Goal: Answer question/provide support

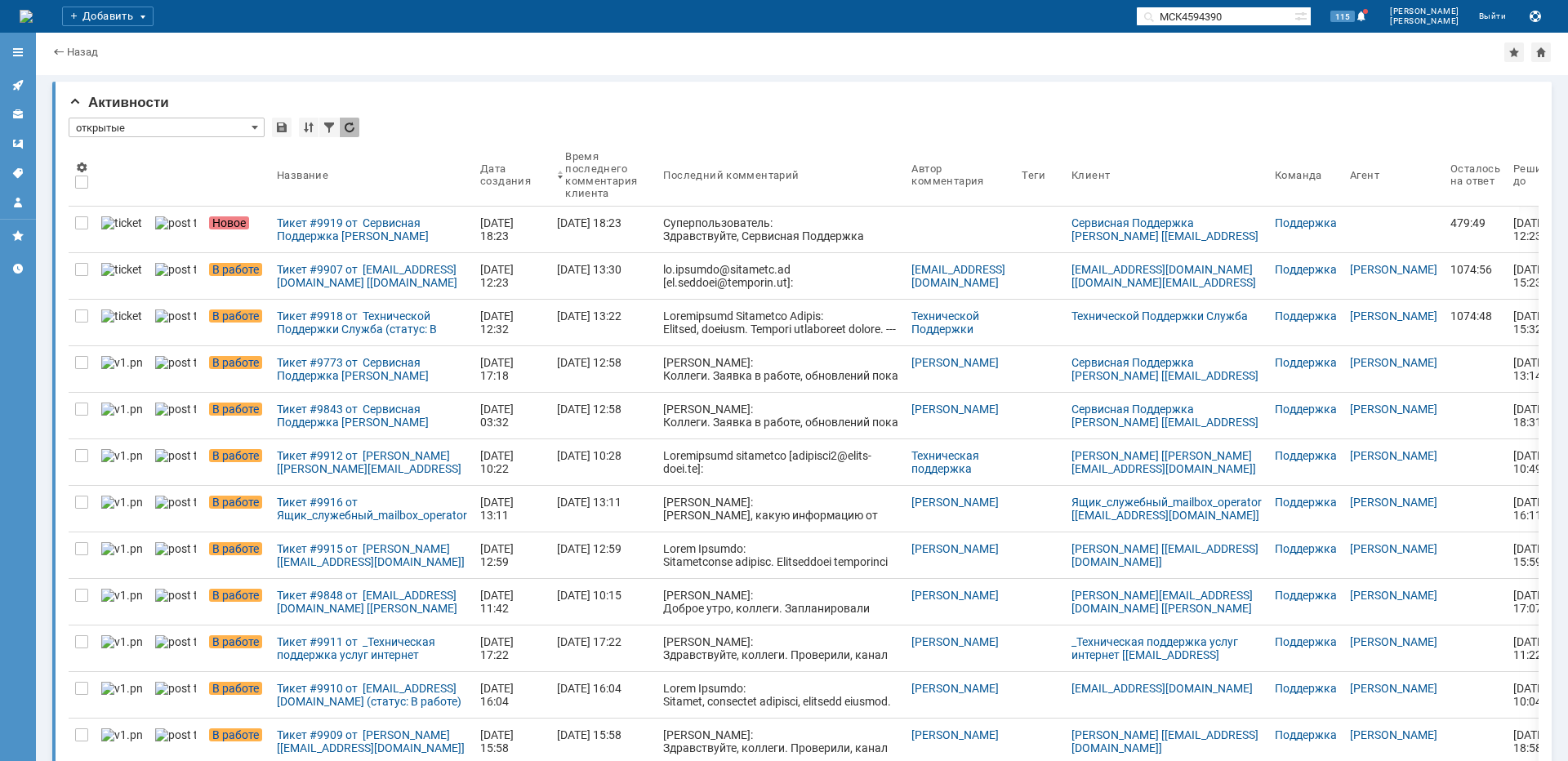
click at [277, 273] on div "Тикет #9907 от [EMAIL_ADDRESS][DOMAIN_NAME] [[DOMAIN_NAME][EMAIL_ADDRESS][DOMAI…" at bounding box center [373, 275] width 191 height 26
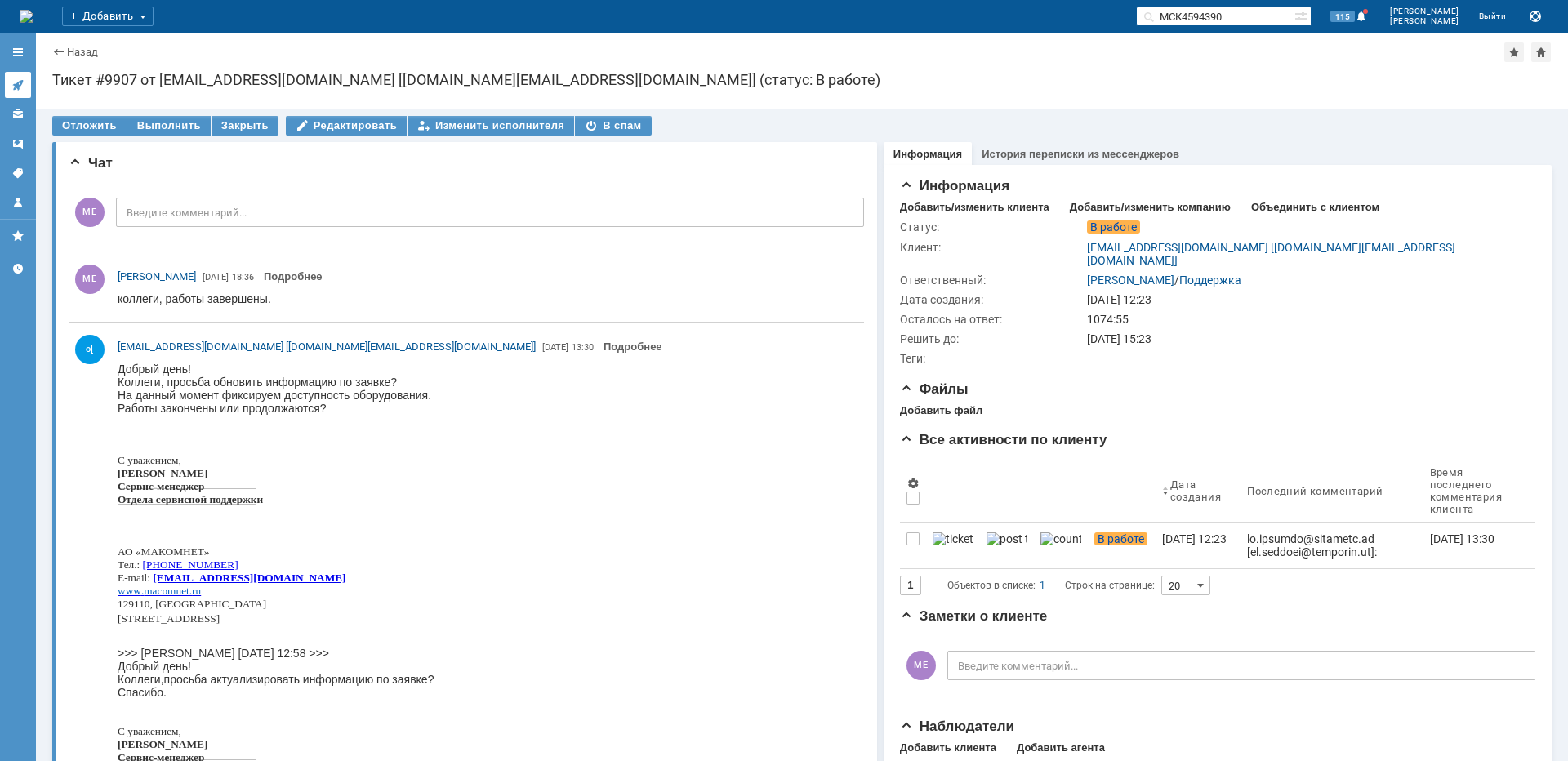
click at [30, 85] on link at bounding box center [17, 85] width 26 height 26
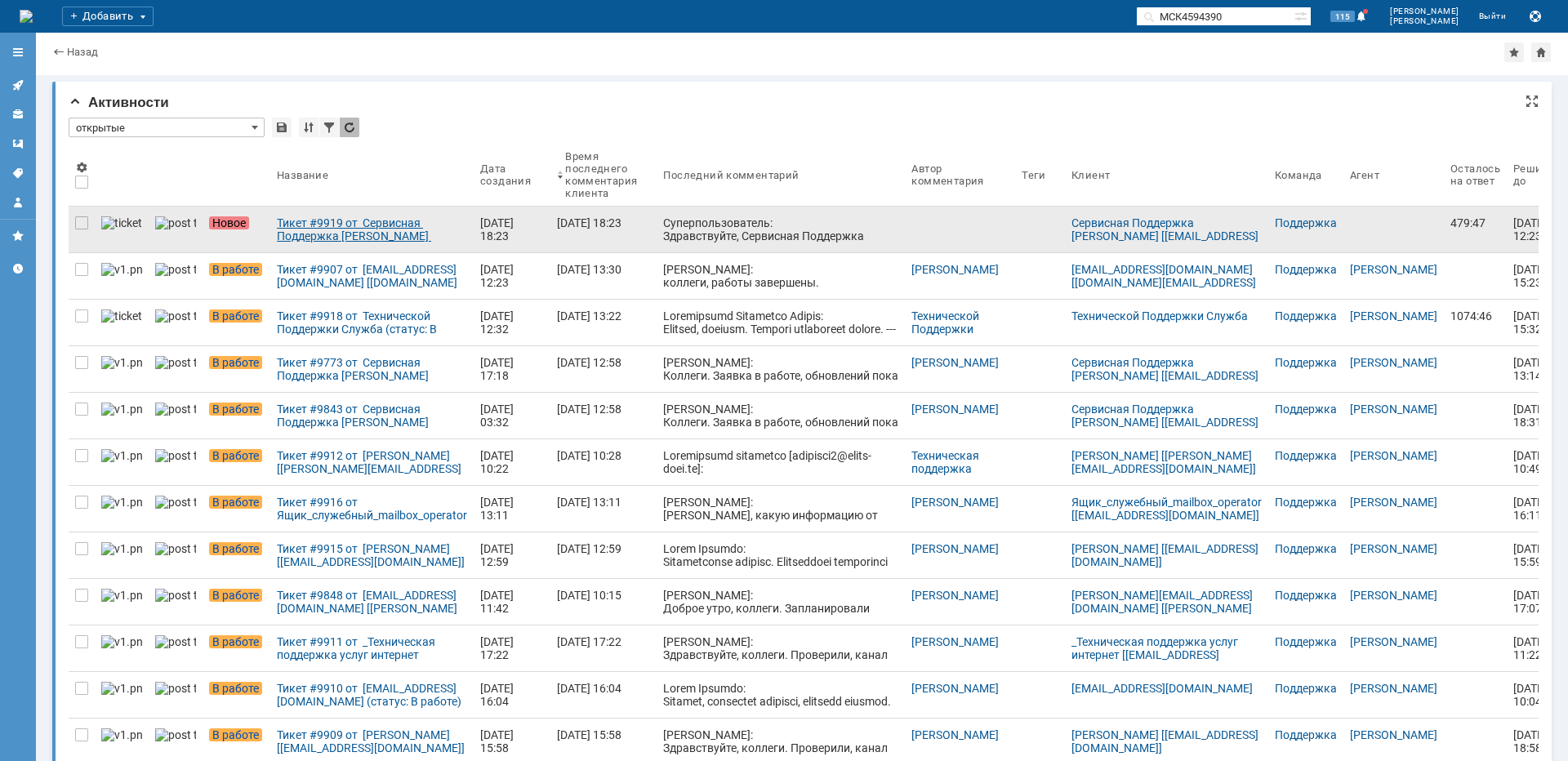
click at [286, 221] on div "Тикет #9919 от Сервисная Поддержка [PERSON_NAME] [[EMAIL_ADDRESS][DOMAIN_NAME]]…" at bounding box center [373, 229] width 191 height 26
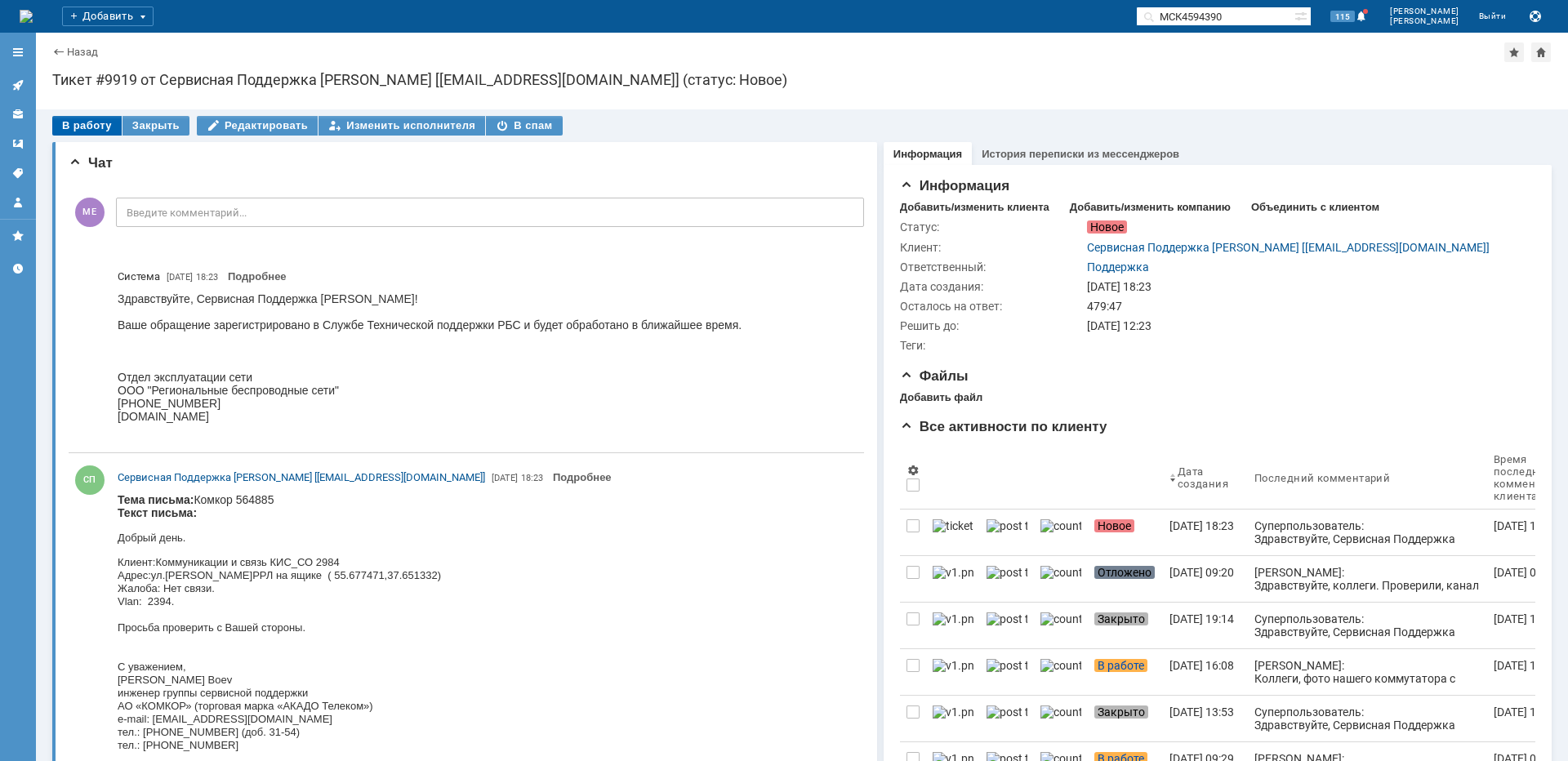
click at [100, 130] on div "В работу" at bounding box center [87, 126] width 69 height 19
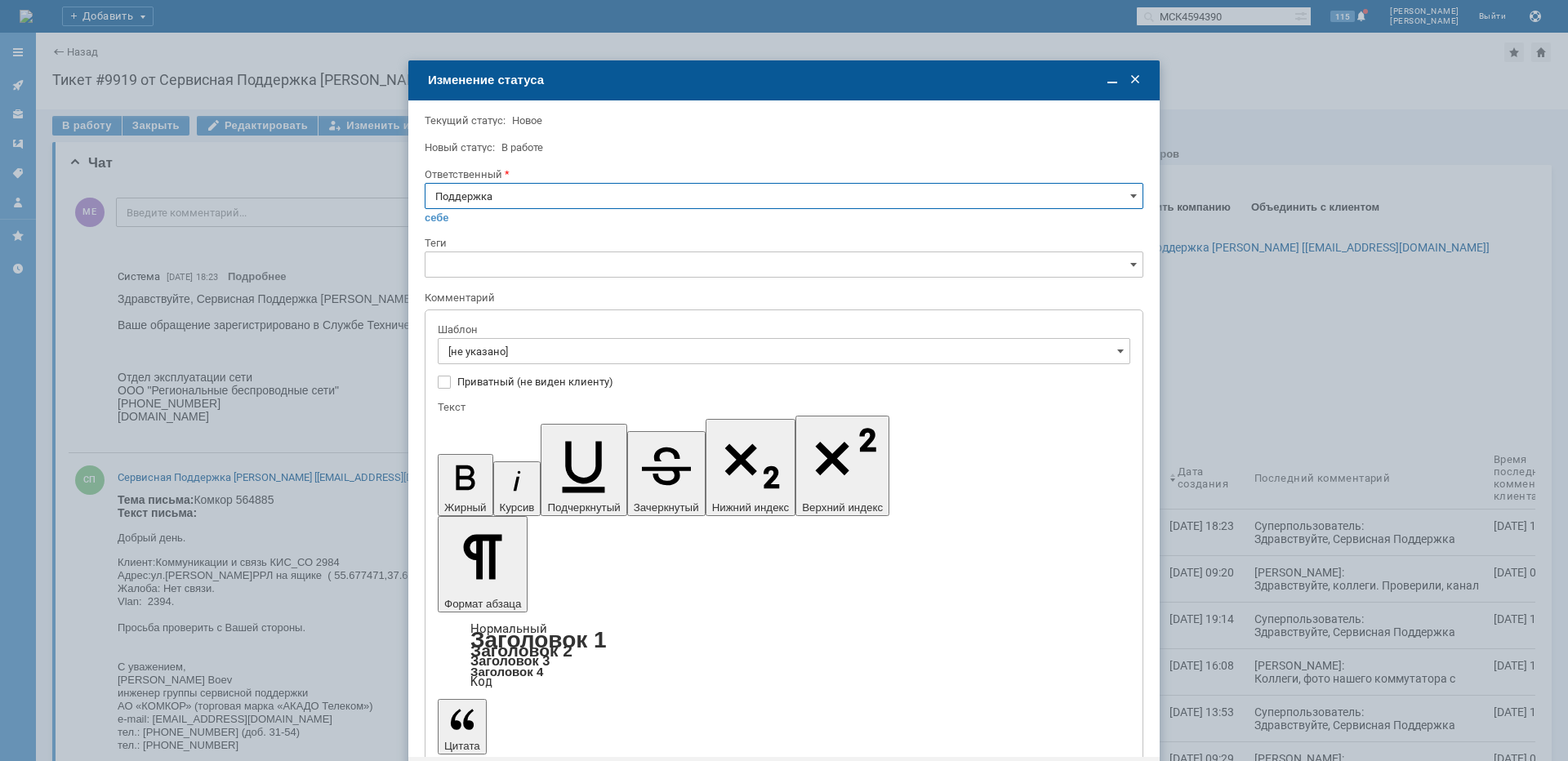
click at [513, 191] on input "Поддержка" at bounding box center [784, 195] width 719 height 26
click at [494, 360] on span "[PERSON_NAME]" at bounding box center [784, 361] width 698 height 13
type input "[PERSON_NAME]"
click at [503, 351] on input "[не указано]" at bounding box center [784, 350] width 693 height 26
type input "[PERSON_NAME]"
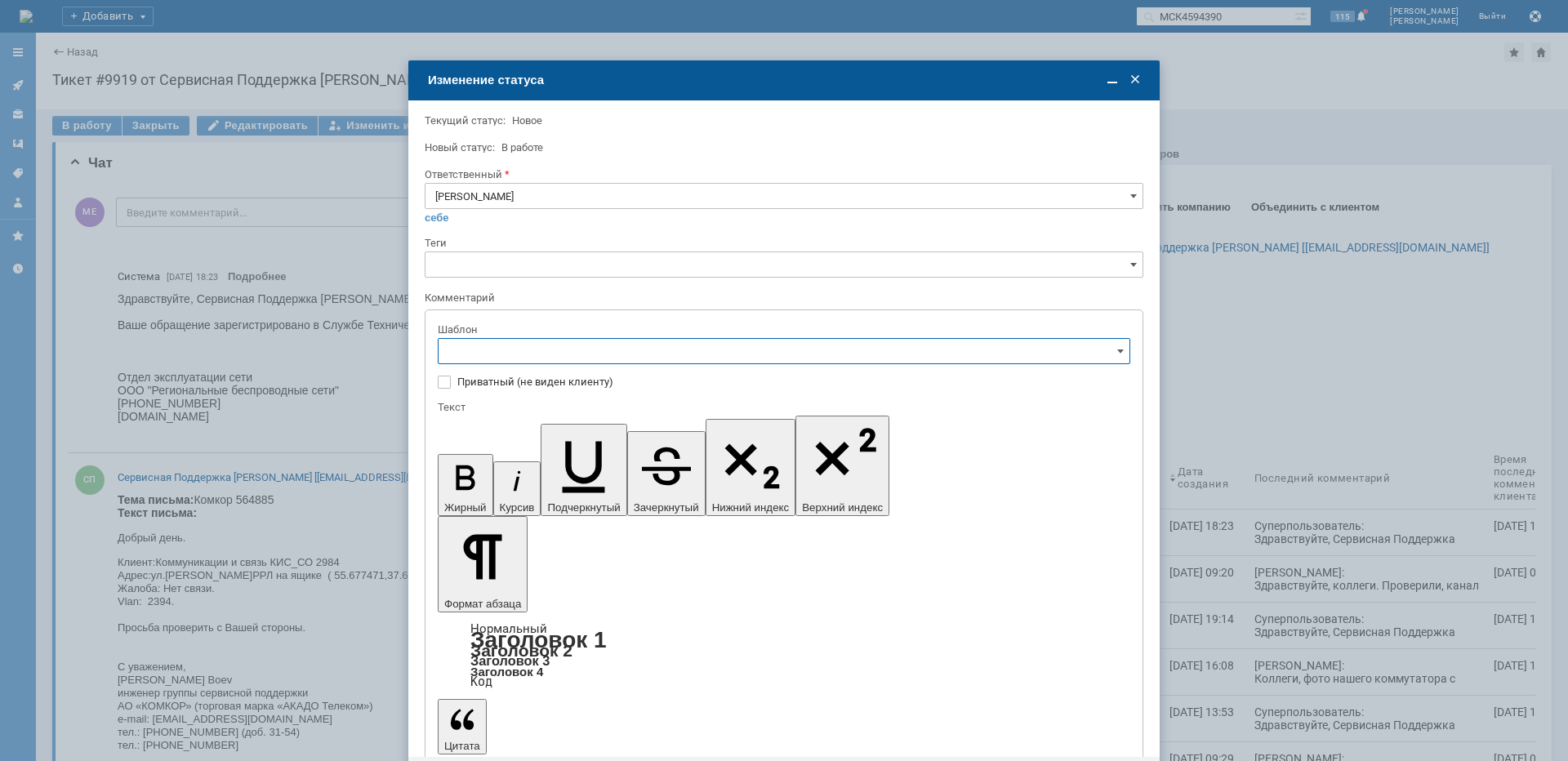
scroll to position [164, 0]
click at [578, 490] on span "[операторы] штатно маки" at bounding box center [784, 488] width 672 height 13
type input "[операторы] штатно маки"
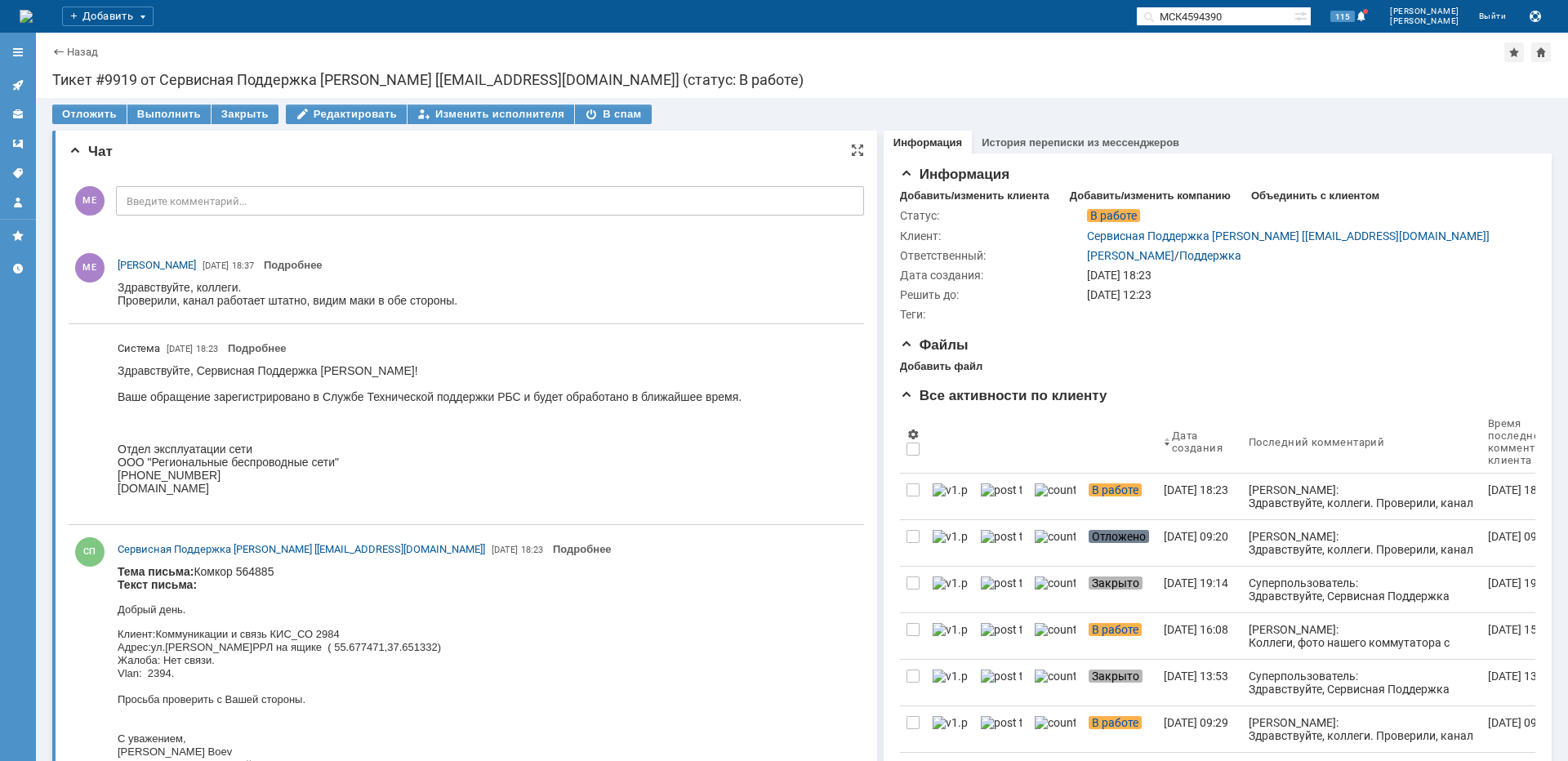
scroll to position [0, 0]
click at [22, 84] on icon at bounding box center [18, 85] width 13 height 13
